Goal: Transaction & Acquisition: Download file/media

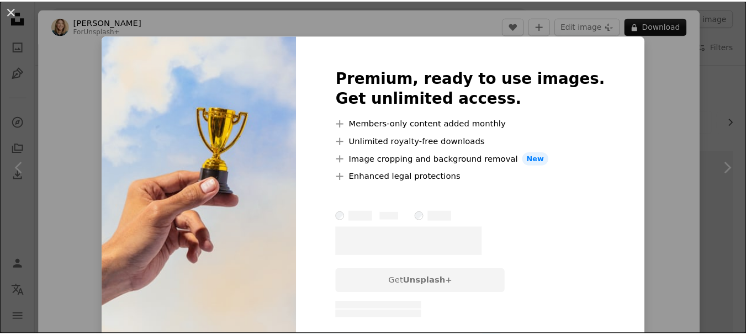
scroll to position [481, 0]
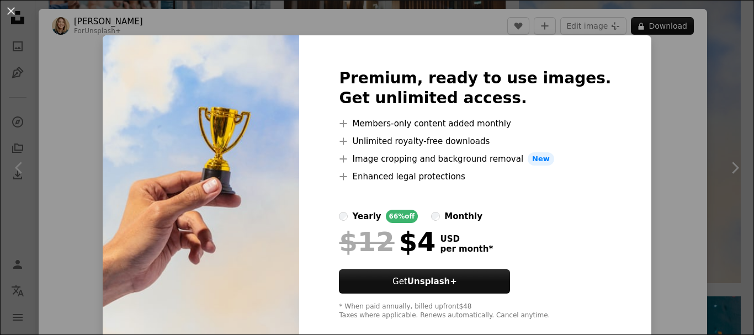
click at [655, 124] on div "An X shape Premium, ready to use images. Get unlimited access. A plus sign Memb…" at bounding box center [377, 167] width 754 height 335
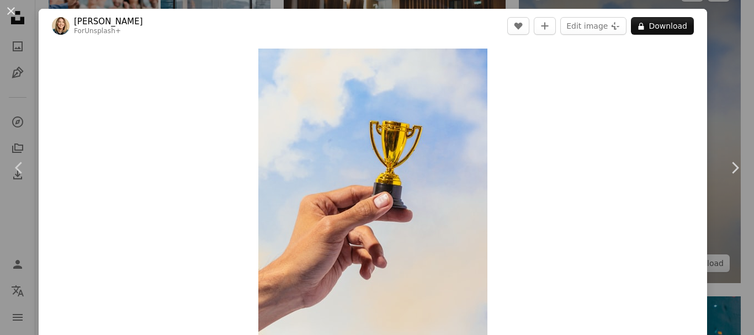
click at [723, 66] on div "An X shape Chevron left Chevron right [PERSON_NAME] For Unsplash+ A heart A plu…" at bounding box center [377, 167] width 754 height 335
